Goal: Information Seeking & Learning: Learn about a topic

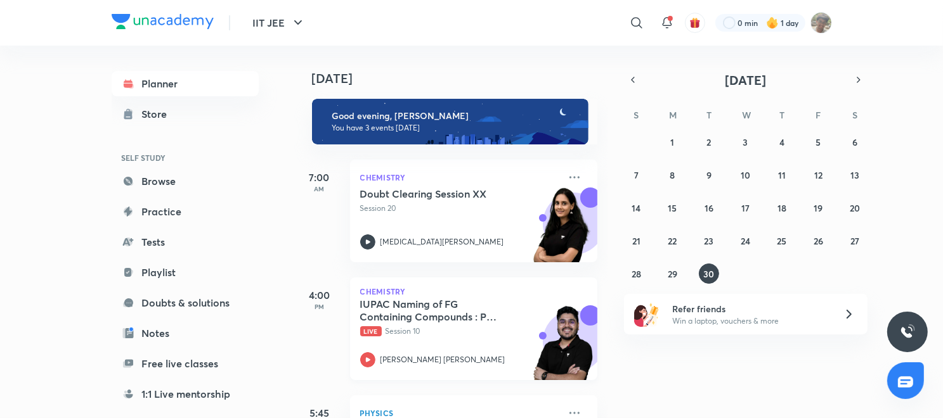
click at [361, 363] on icon at bounding box center [367, 359] width 15 height 15
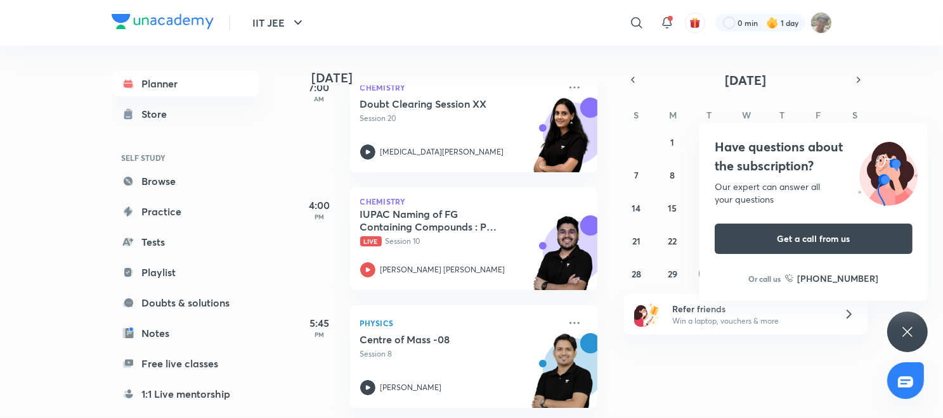
scroll to position [105, 0]
click at [360, 380] on icon at bounding box center [367, 387] width 15 height 15
